Goal: Information Seeking & Learning: Learn about a topic

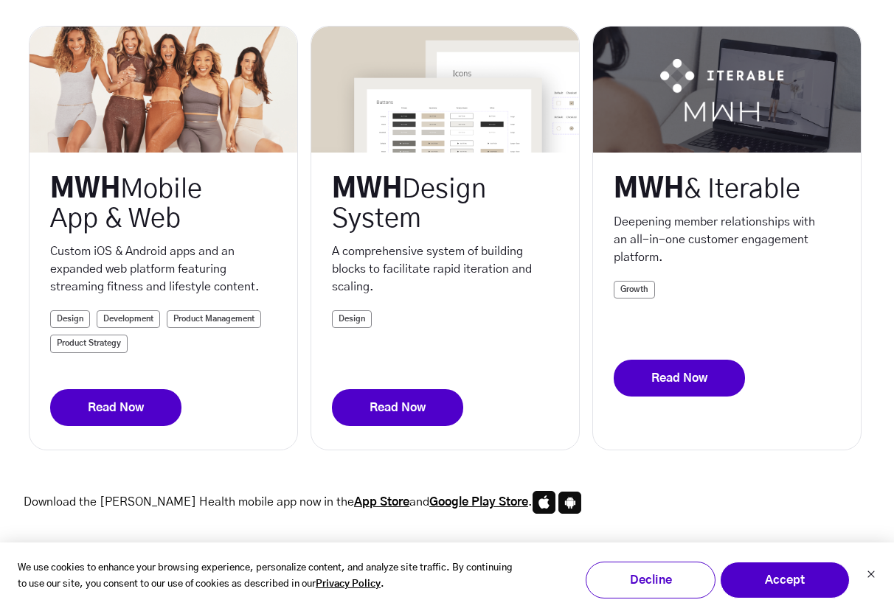
scroll to position [390, 0]
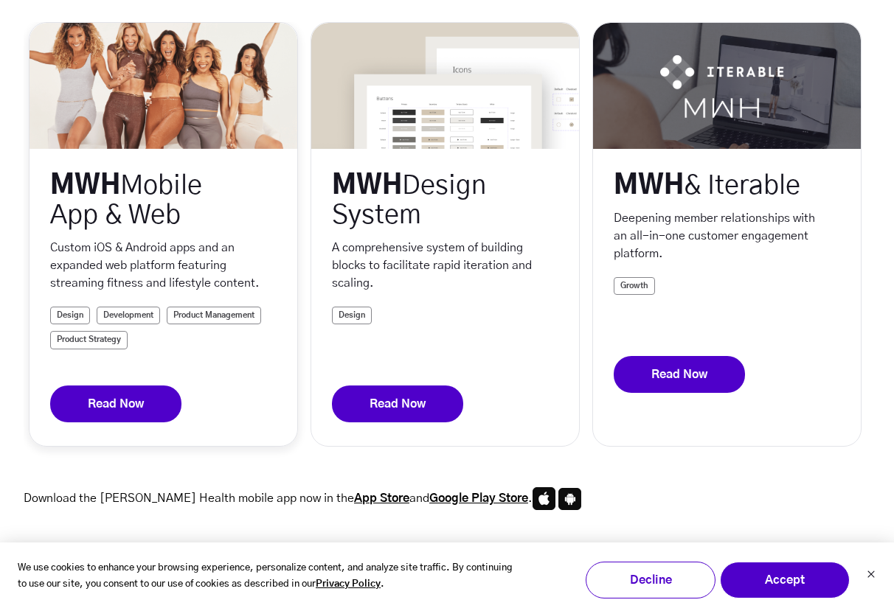
click at [129, 409] on link "Read Now" at bounding box center [115, 404] width 131 height 37
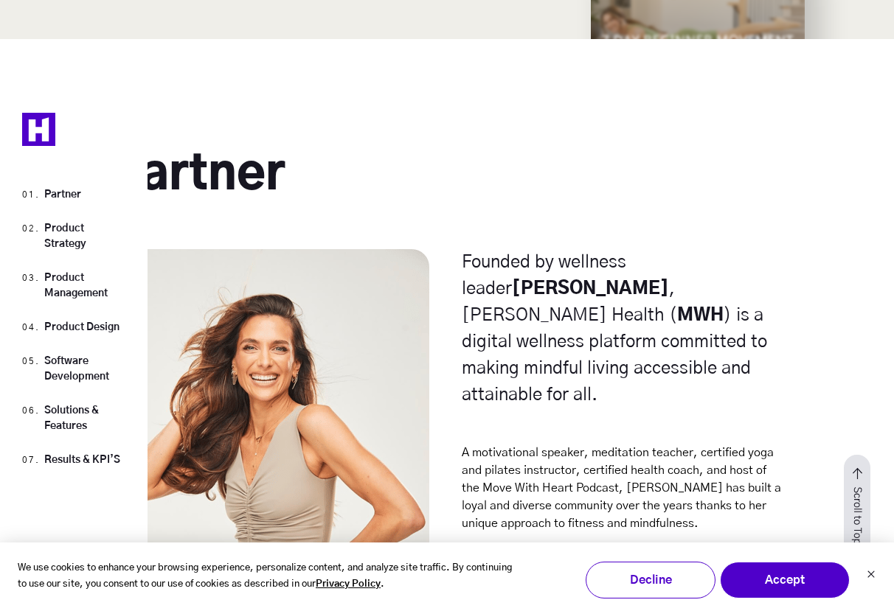
scroll to position [1953, 0]
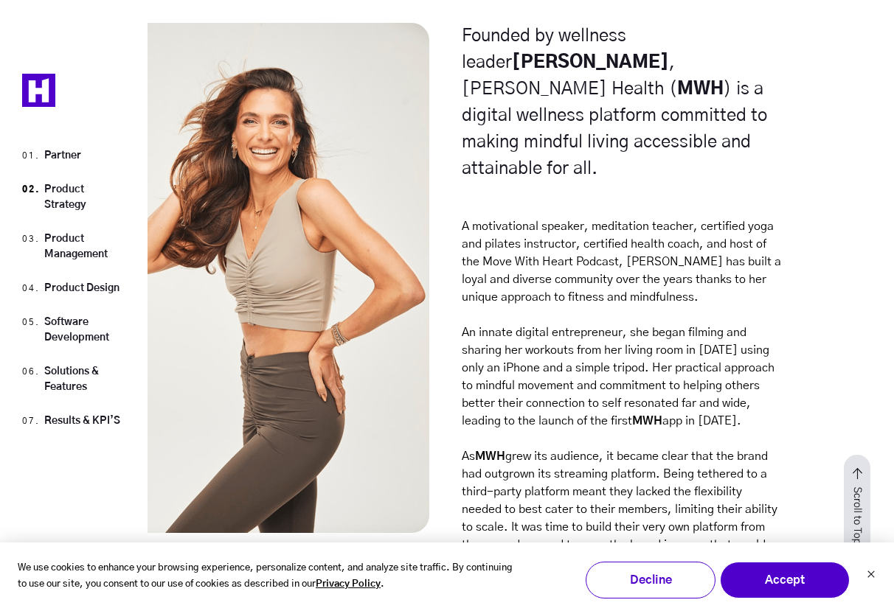
click at [62, 178] on li "Product Strategy" at bounding box center [73, 194] width 103 height 49
click at [58, 190] on link "Product Strategy" at bounding box center [65, 197] width 42 height 26
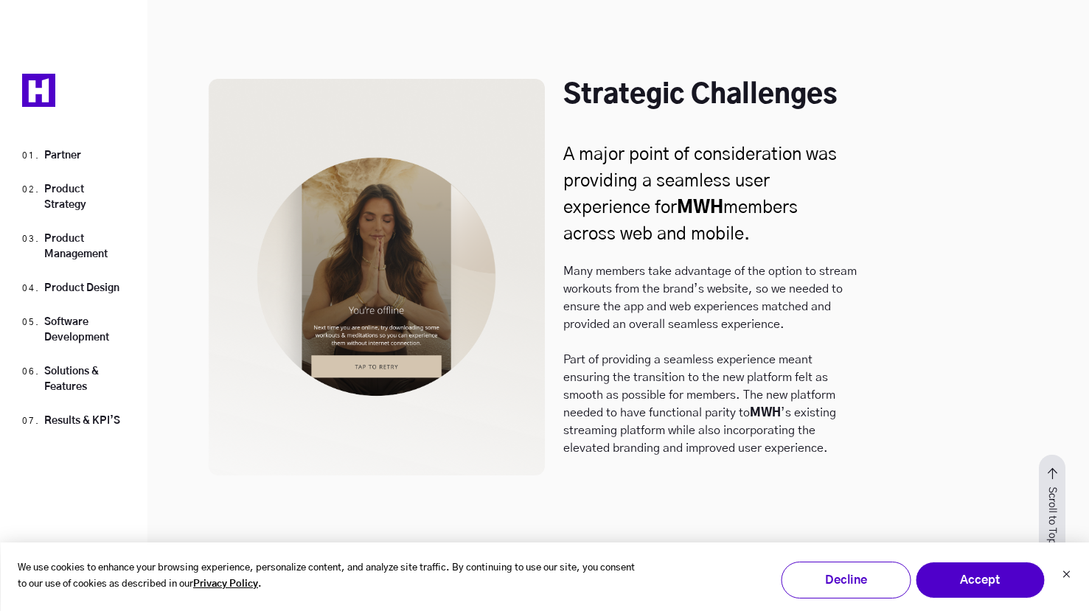
scroll to position [3533, 0]
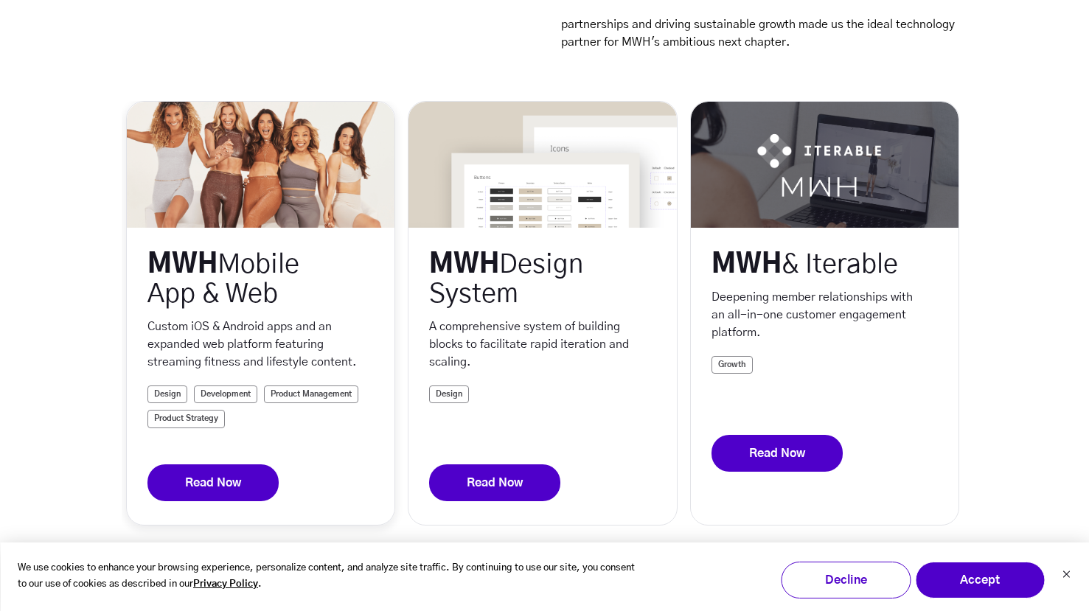
scroll to position [313, 0]
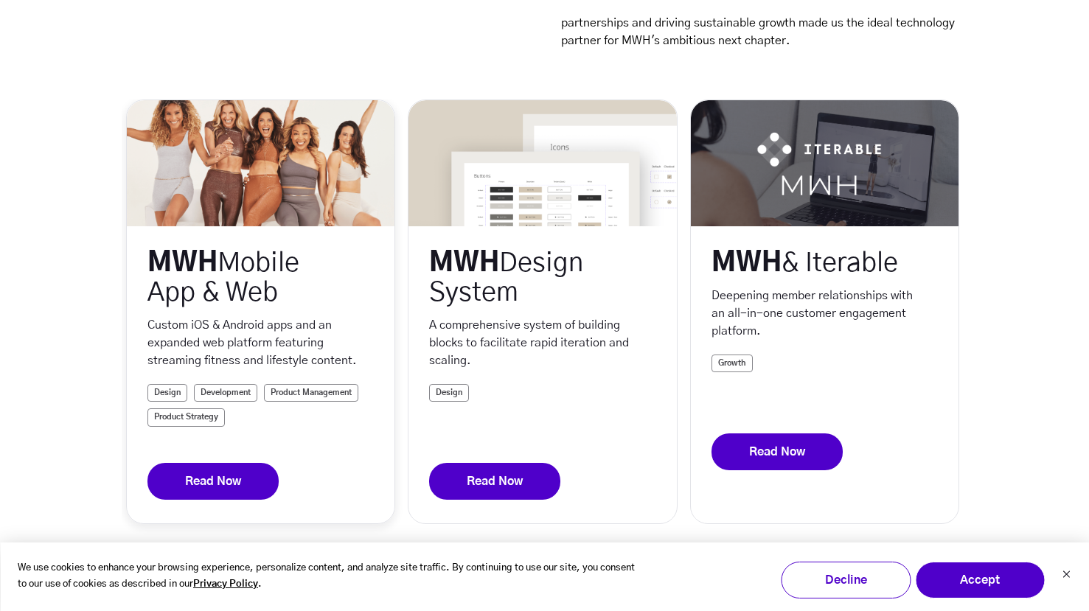
click at [221, 485] on link "Read Now" at bounding box center [212, 481] width 131 height 37
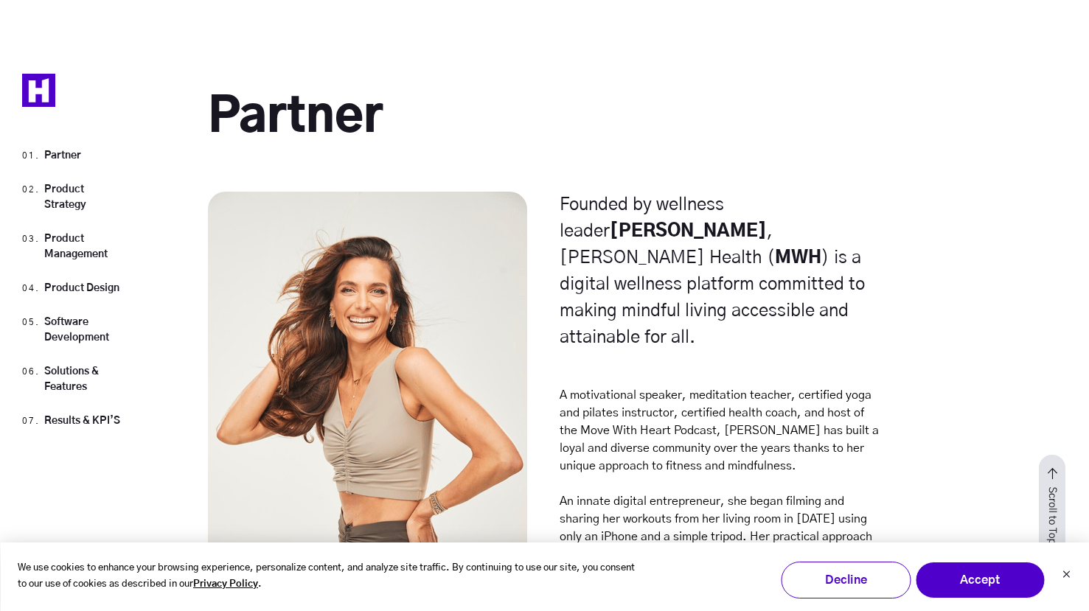
scroll to position [1795, 0]
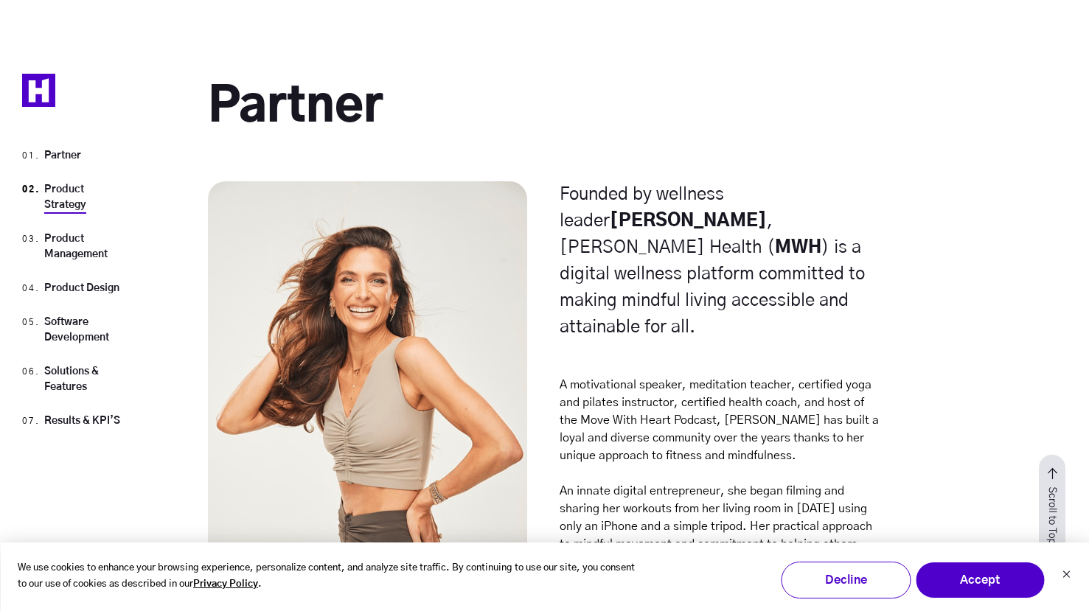
click at [69, 204] on link "Product Strategy" at bounding box center [65, 197] width 42 height 26
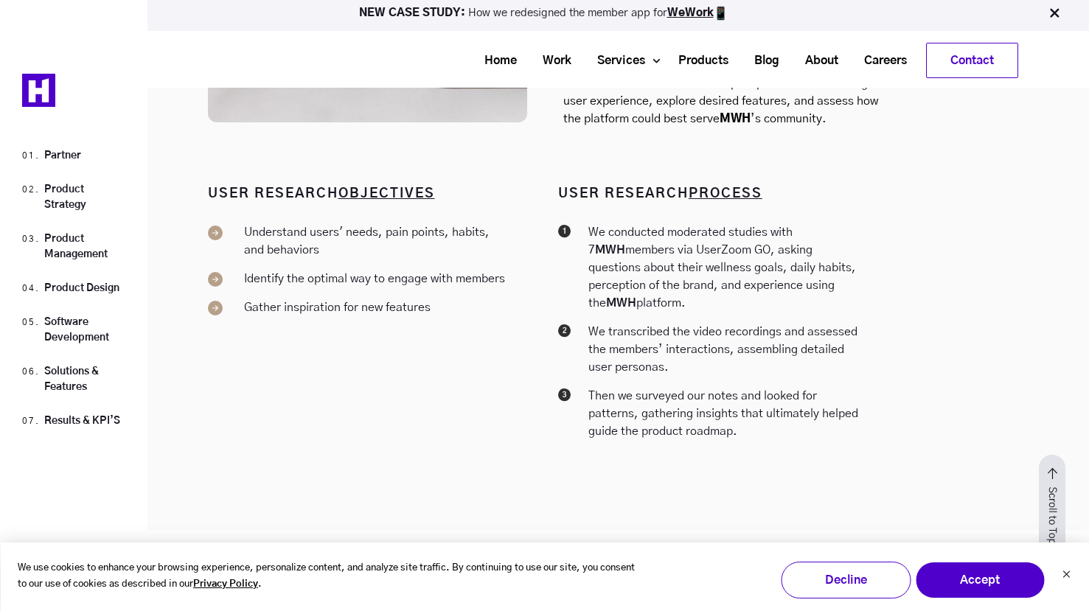
scroll to position [4282, 0]
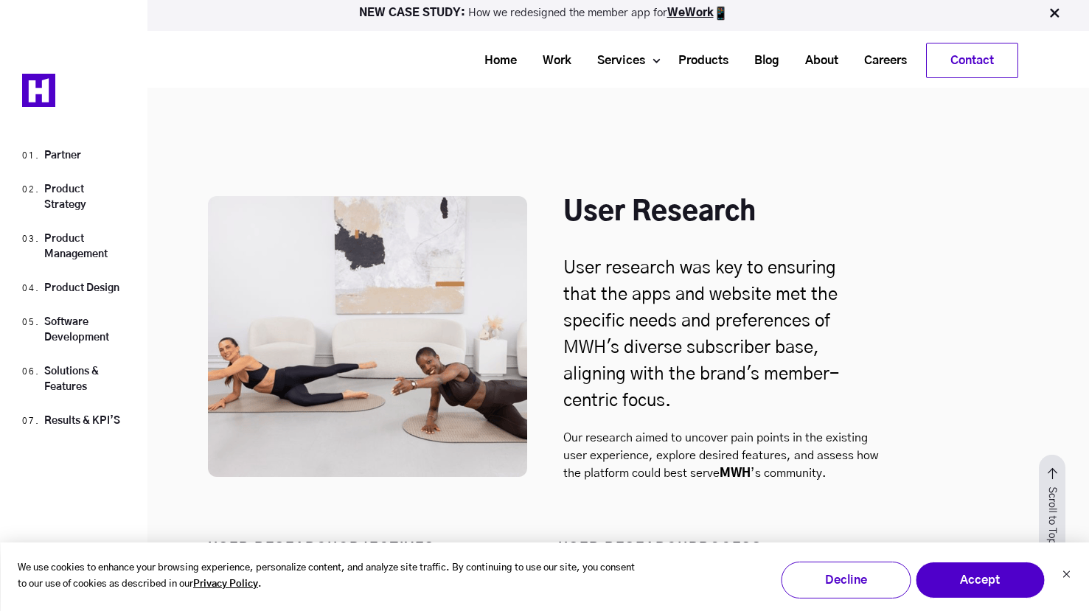
click at [902, 272] on div "User Research User research was key to ensuring that the apps and website met t…" at bounding box center [544, 313] width 1089 height 445
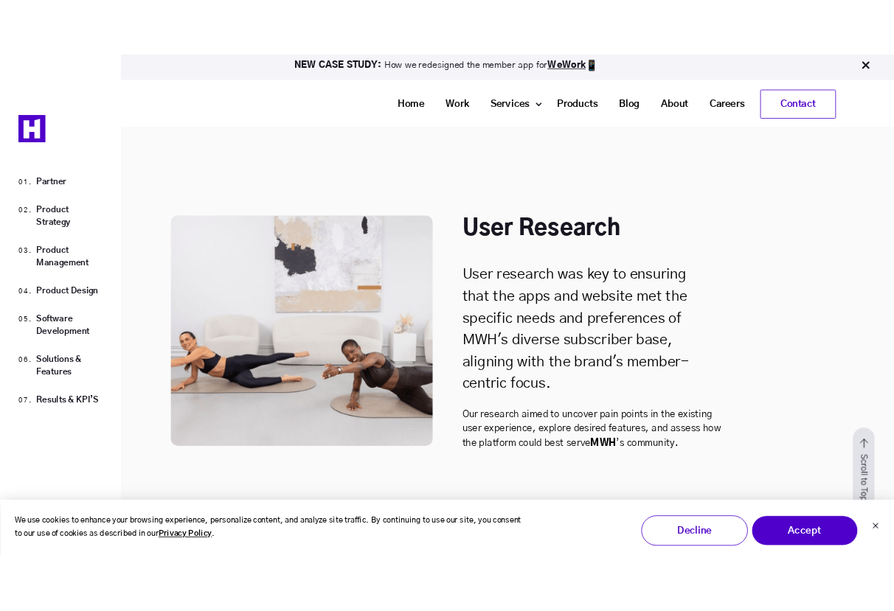
scroll to position [4029, 0]
